Goal: Task Accomplishment & Management: Use online tool/utility

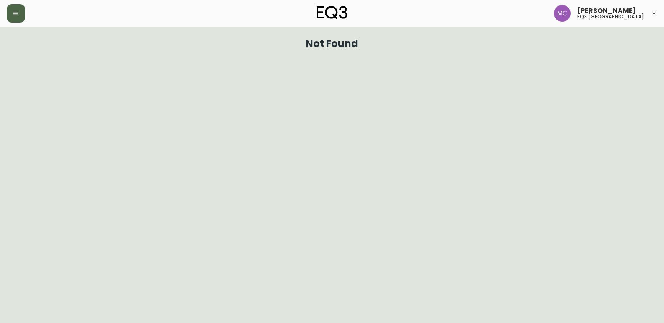
click at [20, 13] on button "button" at bounding box center [16, 13] width 18 height 18
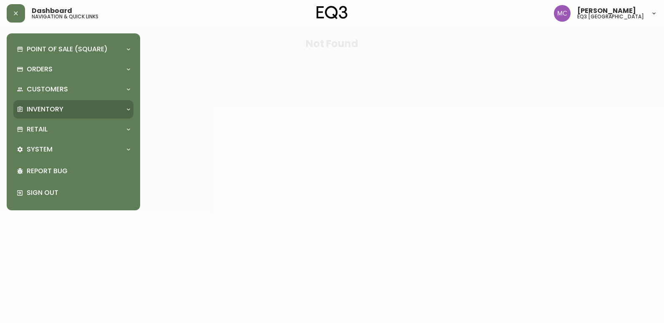
click at [41, 112] on p "Inventory" at bounding box center [45, 109] width 37 height 9
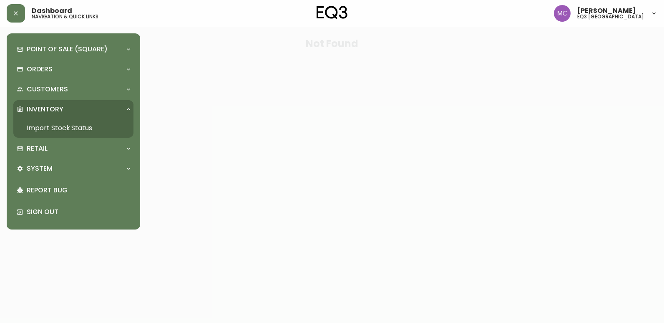
click at [47, 120] on link "Import Stock Status" at bounding box center [73, 127] width 120 height 19
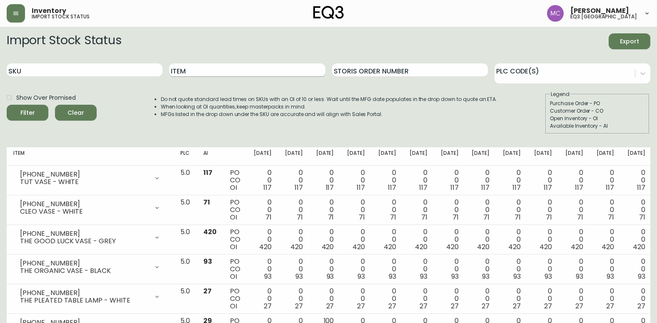
click at [173, 69] on input "Item" at bounding box center [247, 69] width 156 height 13
type input "[PERSON_NAME]"
click at [7, 105] on button "Filter" at bounding box center [28, 113] width 42 height 16
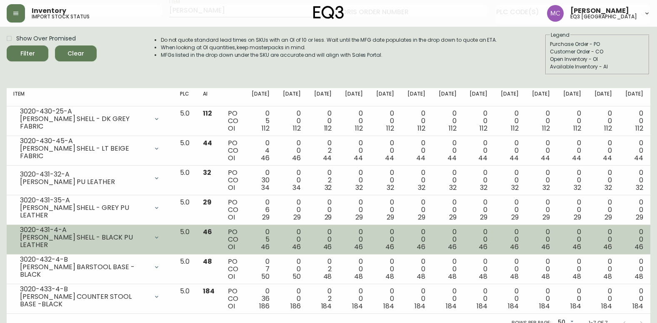
scroll to position [68, 0]
